Goal: Task Accomplishment & Management: Use online tool/utility

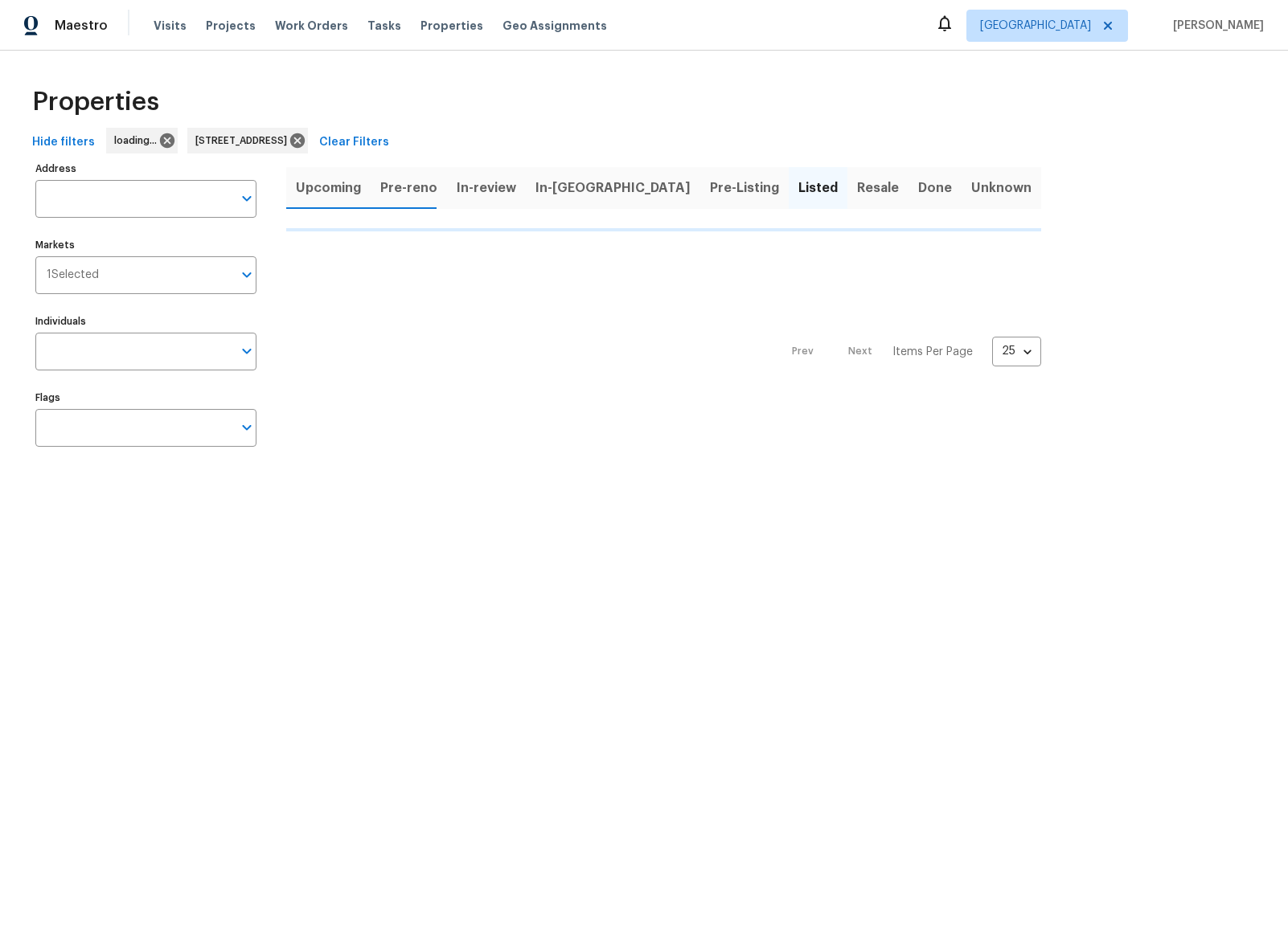
type input "[STREET_ADDRESS]"
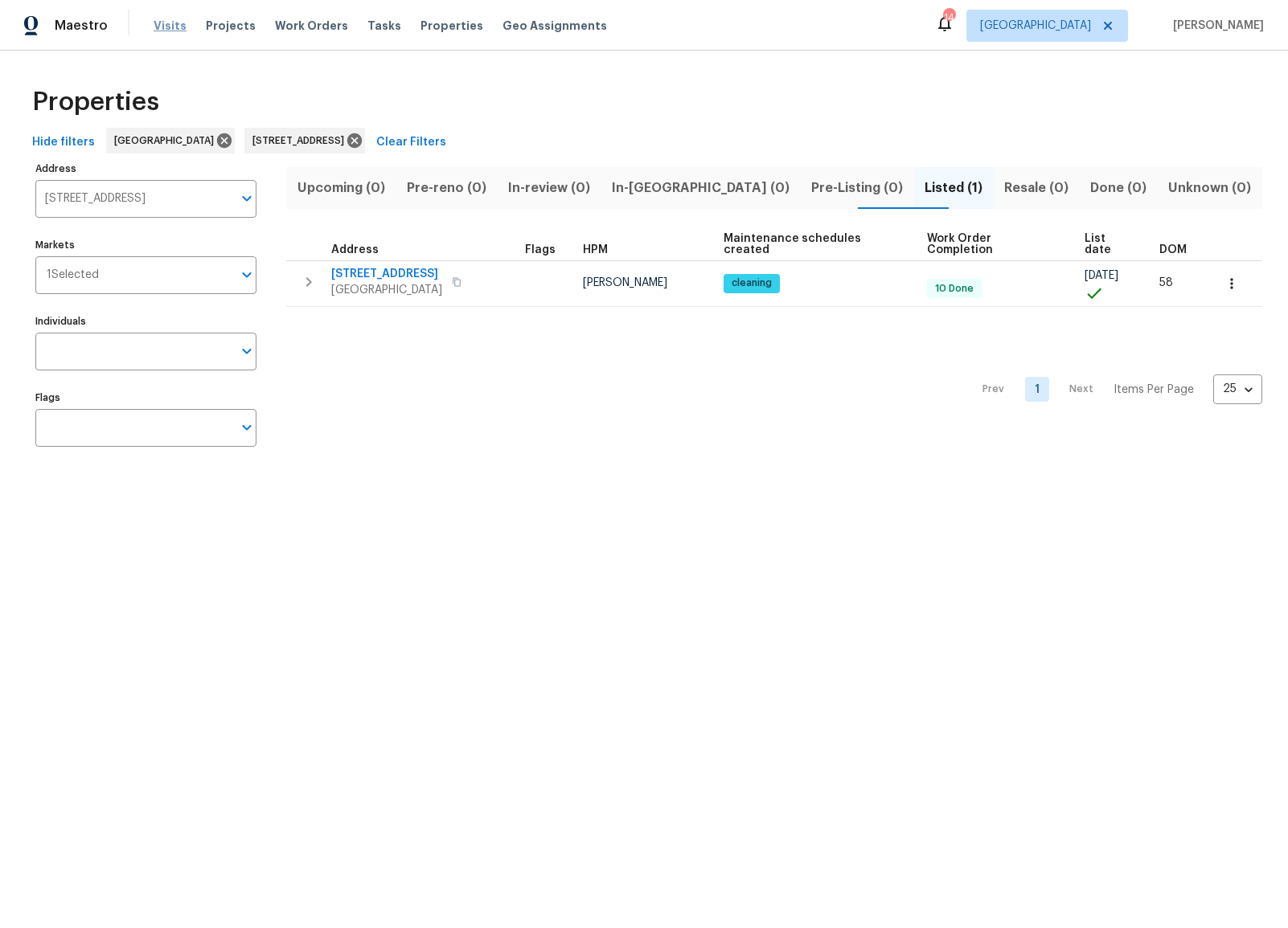
click at [165, 27] on span "Visits" at bounding box center [170, 25] width 33 height 16
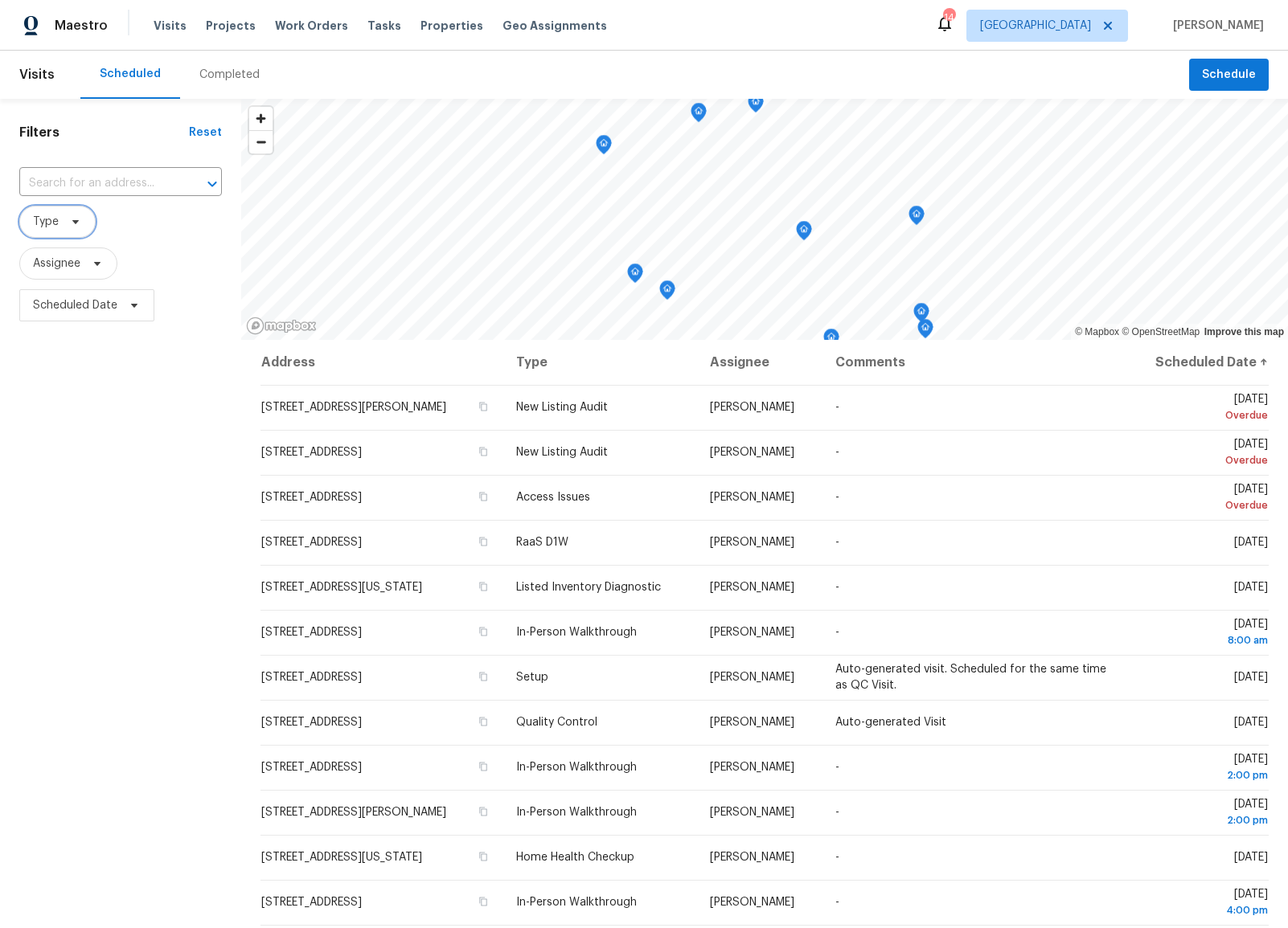
click at [74, 225] on icon at bounding box center [75, 221] width 13 height 13
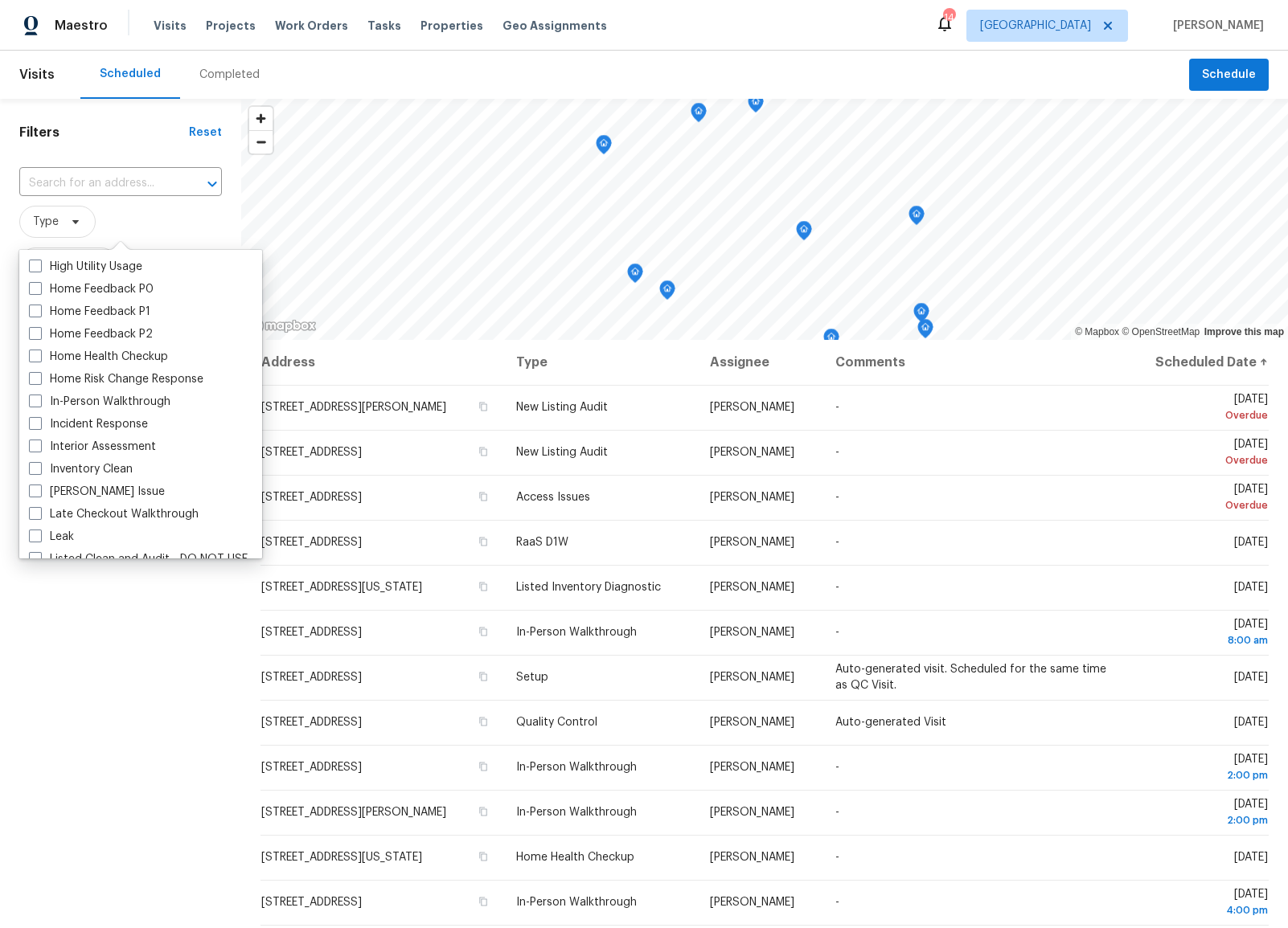
scroll to position [525, 0]
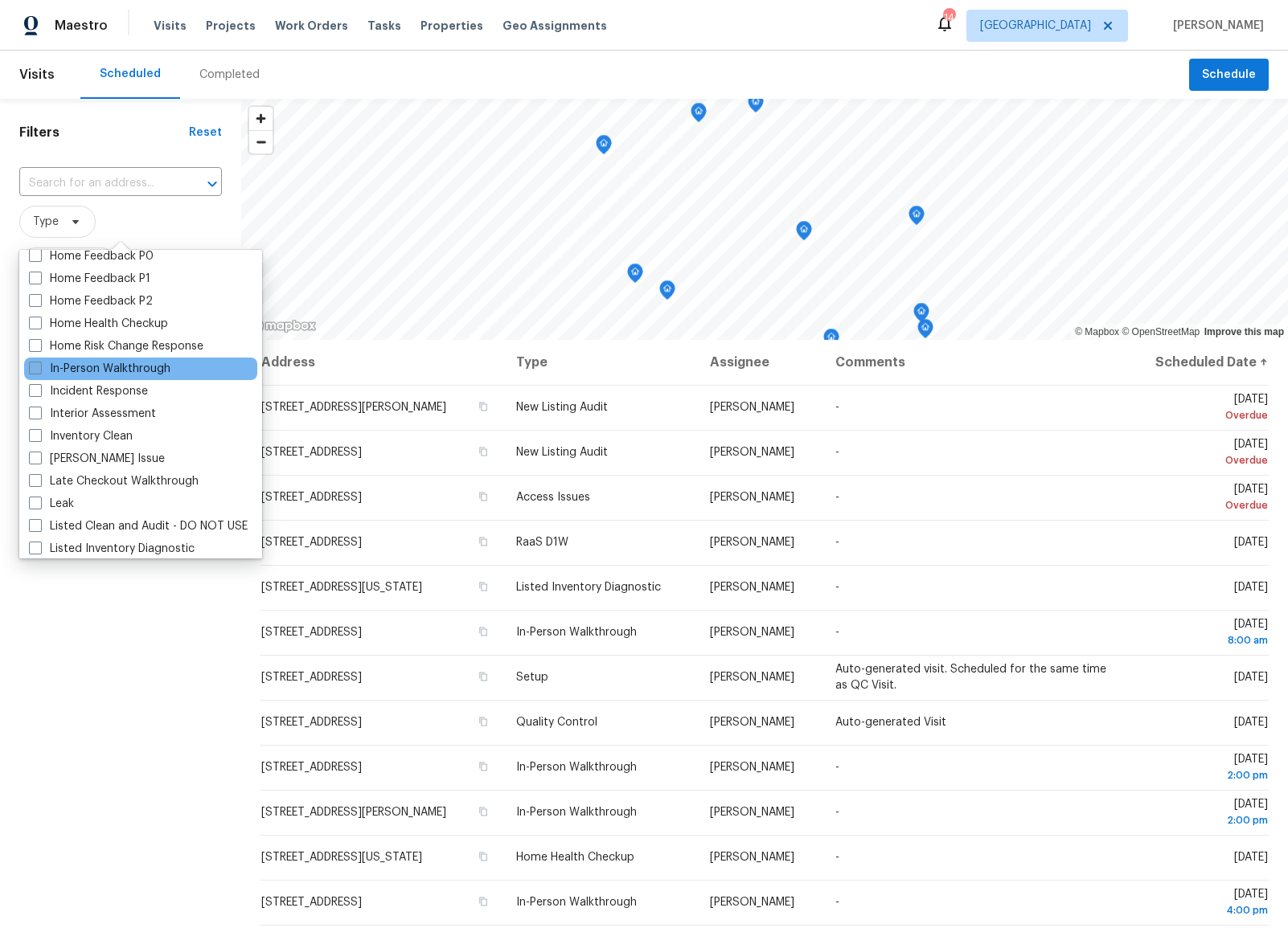
click at [35, 368] on span at bounding box center [35, 367] width 13 height 13
click at [35, 368] on input "In-Person Walkthrough" at bounding box center [34, 365] width 11 height 11
checkbox input "true"
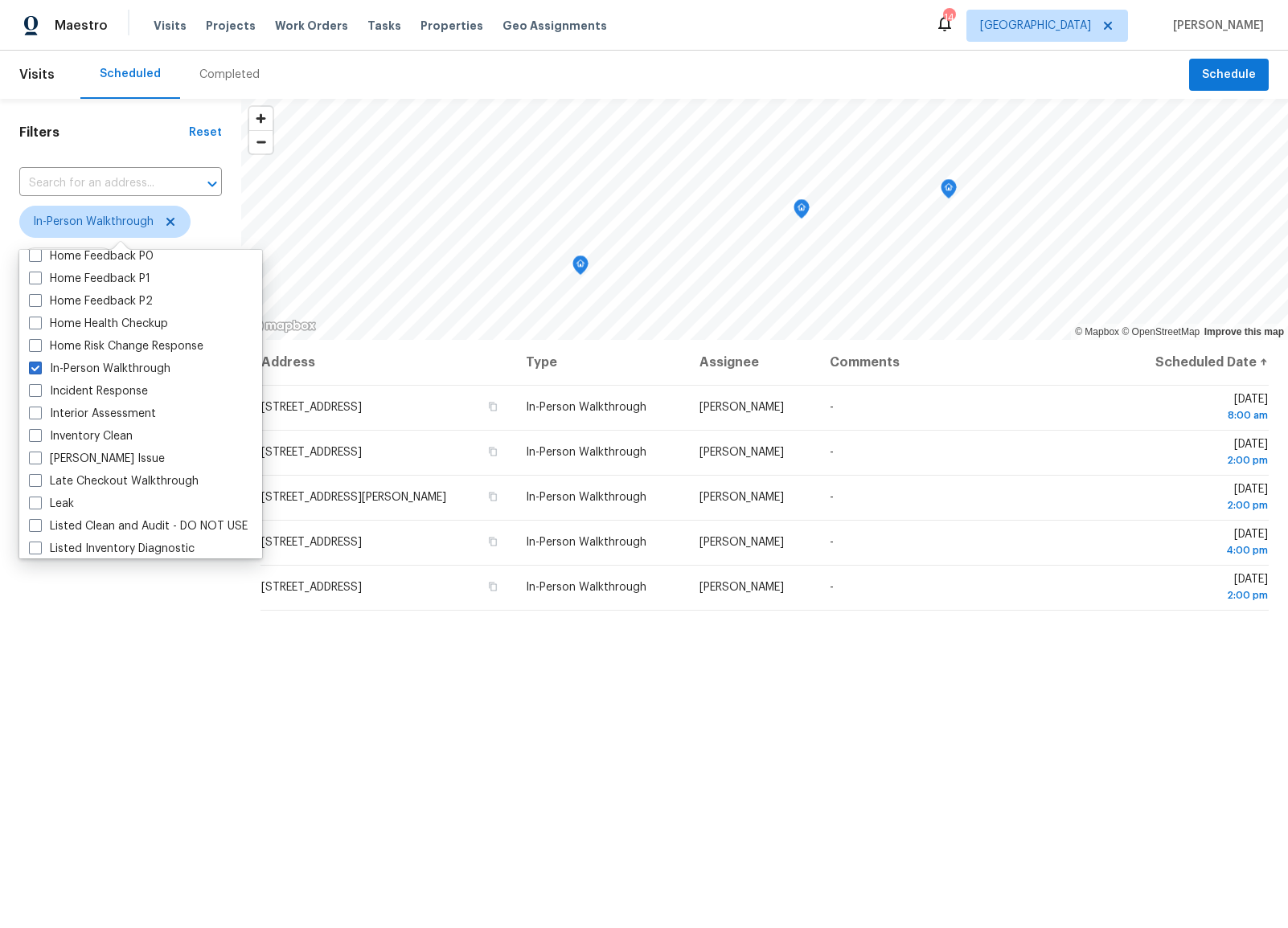
click at [102, 148] on div "Filters Reset ​ In-Person Walkthrough Assignee Scheduled Date" at bounding box center [121, 591] width 241 height 984
